Goal: Task Accomplishment & Management: Manage account settings

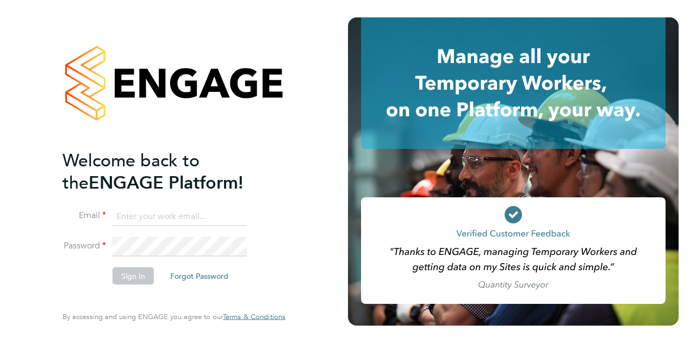
type input "wendy.wilson1@wates.co.uk"
click at [138, 280] on button "Sign In" at bounding box center [133, 275] width 41 height 17
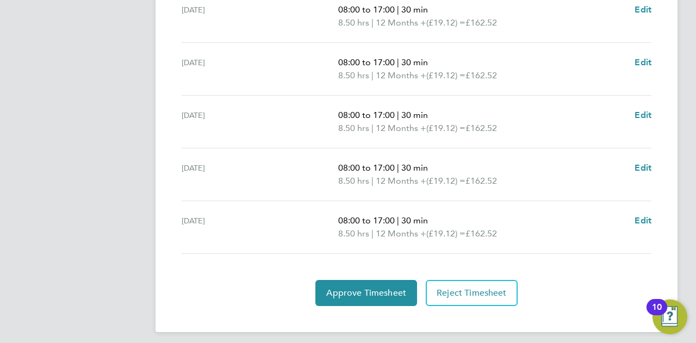
scroll to position [449, 0]
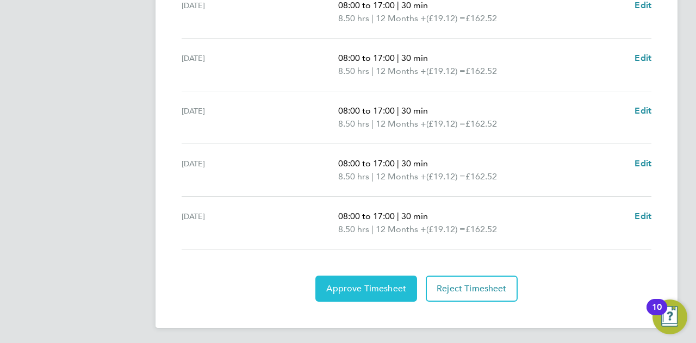
click at [380, 286] on span "Approve Timesheet" at bounding box center [366, 288] width 80 height 11
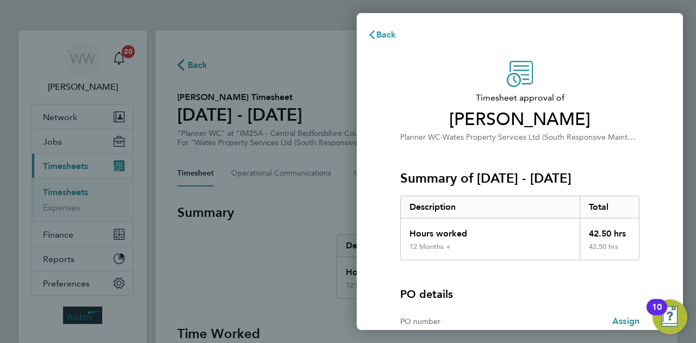
click at [511, 278] on div "PO details PO number Assign" at bounding box center [519, 299] width 239 height 77
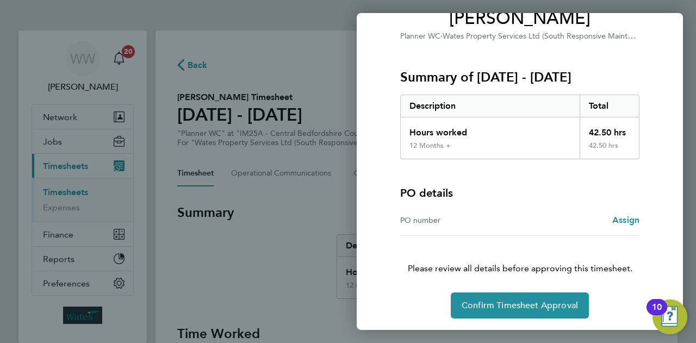
scroll to position [102, 0]
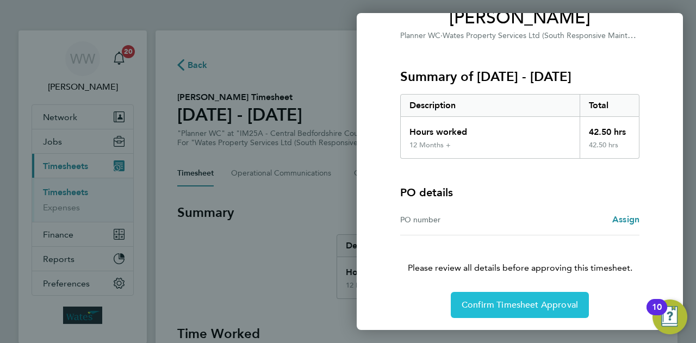
click at [506, 311] on button "Confirm Timesheet Approval" at bounding box center [520, 305] width 138 height 26
